Goal: Find specific page/section: Find specific page/section

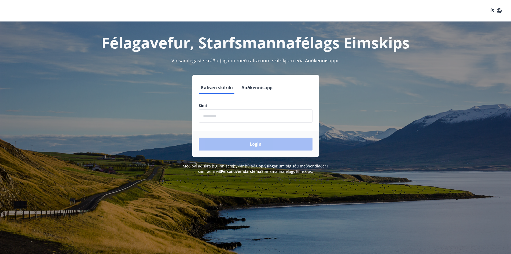
click at [227, 118] on input "phone" at bounding box center [256, 115] width 114 height 13
type input "*"
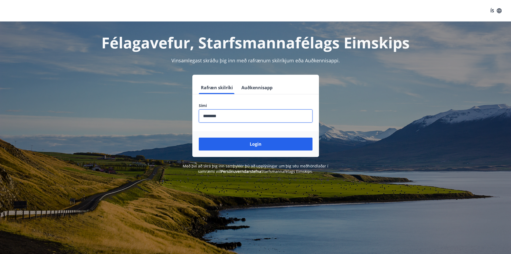
type input "********"
click at [199, 137] on button "Login" at bounding box center [256, 143] width 114 height 13
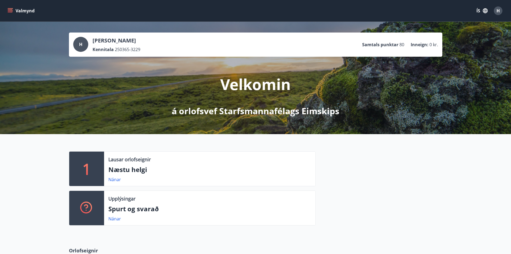
click at [11, 8] on icon "menu" at bounding box center [10, 10] width 5 height 5
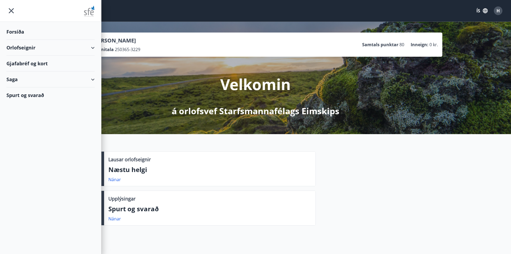
click at [40, 62] on div "Gjafabréf og kort" at bounding box center [50, 64] width 88 height 16
